Goal: Information Seeking & Learning: Learn about a topic

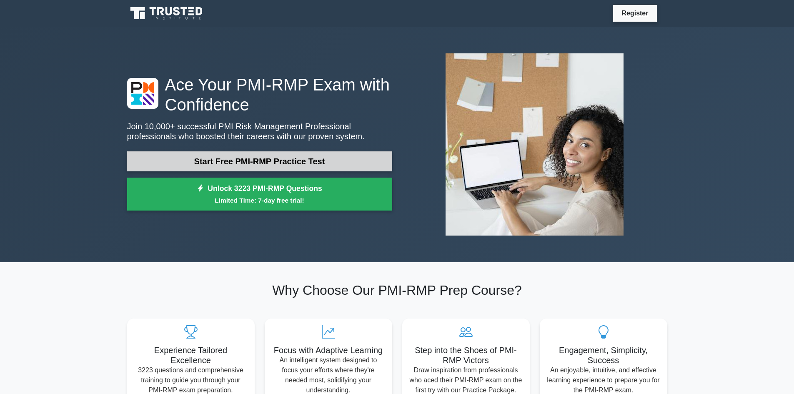
click at [317, 166] on link "Start Free PMI-RMP Practice Test" at bounding box center [259, 161] width 265 height 20
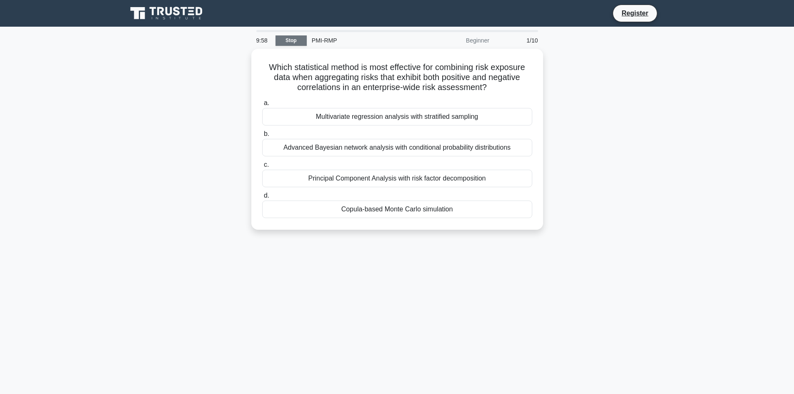
click at [285, 36] on link "Stop" at bounding box center [290, 40] width 31 height 10
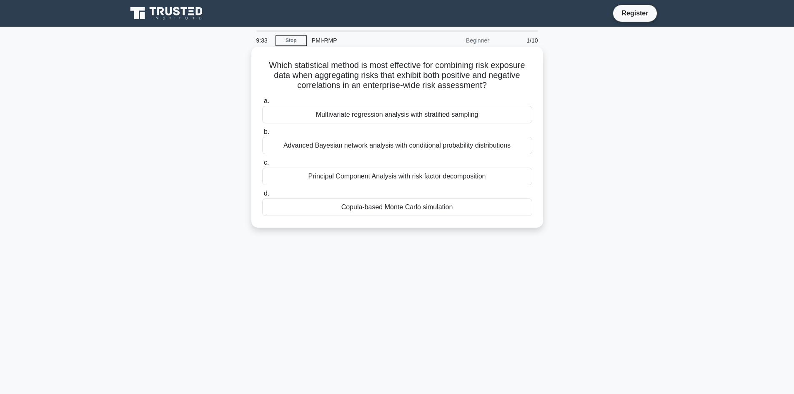
click at [420, 210] on div "Copula-based Monte Carlo simulation" at bounding box center [397, 206] width 270 height 17
click at [262, 196] on input "d. Copula-based Monte Carlo simulation" at bounding box center [262, 193] width 0 height 5
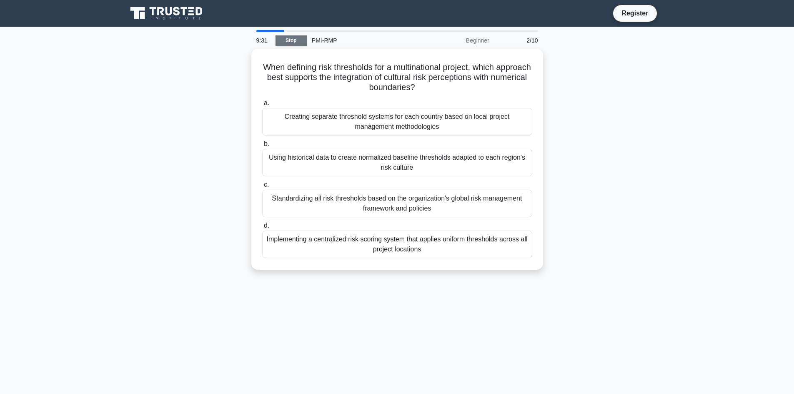
click at [295, 40] on link "Stop" at bounding box center [290, 40] width 31 height 10
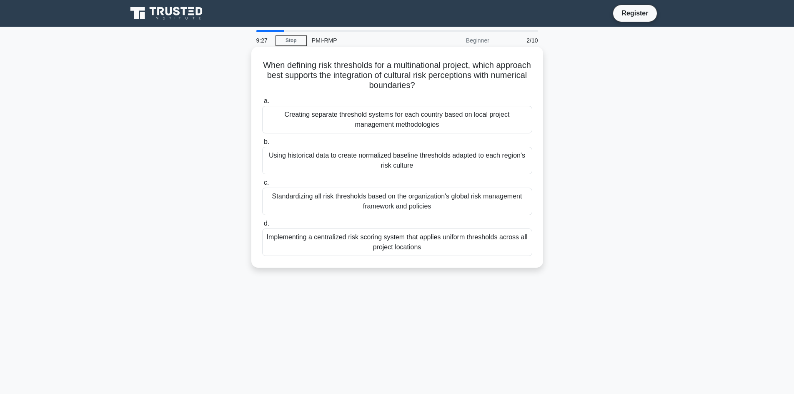
click at [330, 67] on h5 "When defining risk thresholds for a multinational project, which approach best …" at bounding box center [397, 75] width 272 height 31
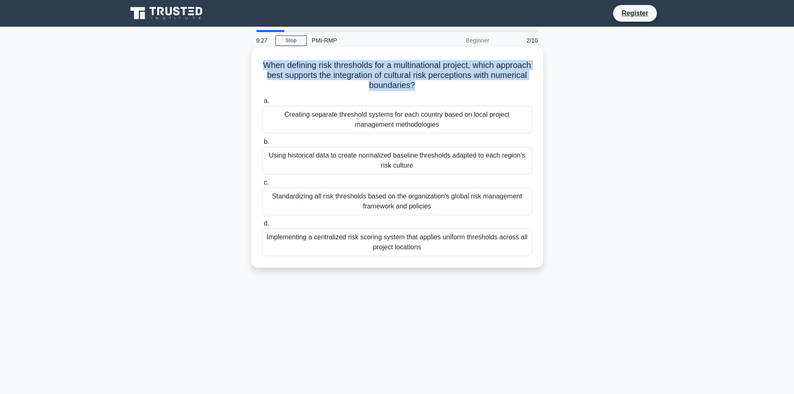
click at [330, 67] on h5 "When defining risk thresholds for a multinational project, which approach best …" at bounding box center [397, 75] width 272 height 31
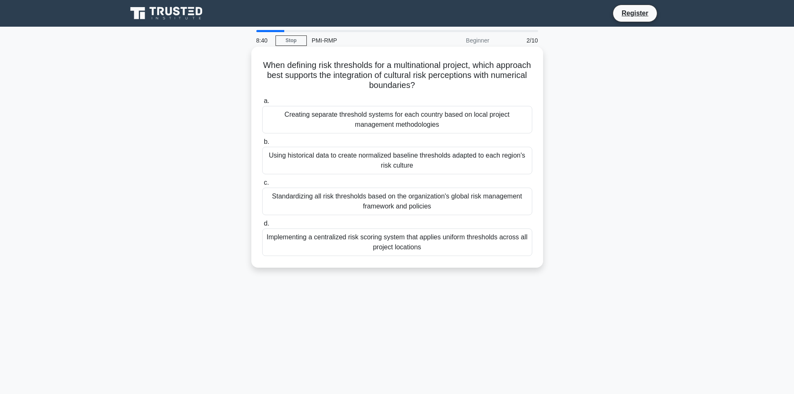
click at [364, 164] on div "Using historical data to create normalized baseline thresholds adapted to each …" at bounding box center [397, 160] width 270 height 27
click at [262, 145] on input "b. Using historical data to create normalized baseline thresholds adapted to ea…" at bounding box center [262, 141] width 0 height 5
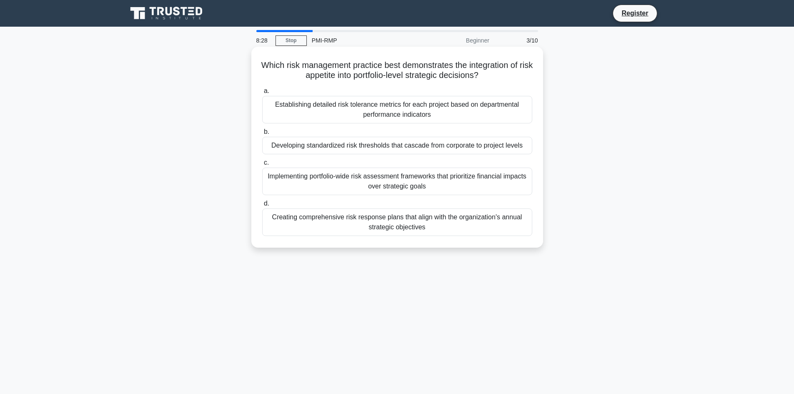
click at [366, 148] on div "Developing standardized risk thresholds that cascade from corporate to project …" at bounding box center [397, 145] width 270 height 17
click at [262, 135] on input "b. Developing standardized risk thresholds that cascade from corporate to proje…" at bounding box center [262, 131] width 0 height 5
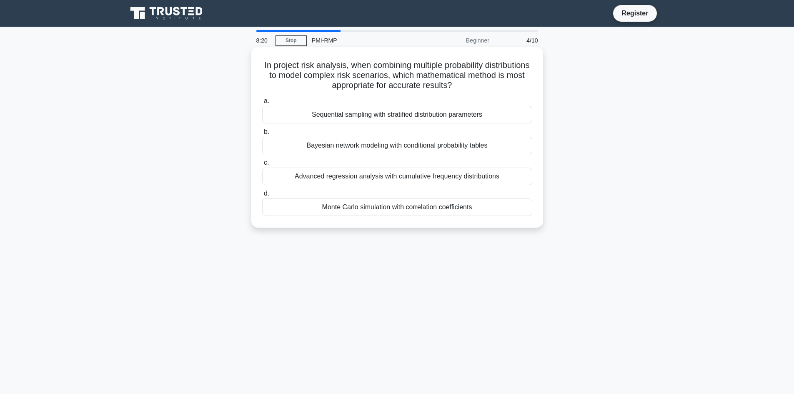
click at [360, 204] on div "Monte Carlo simulation with correlation coefficients" at bounding box center [397, 206] width 270 height 17
click at [262, 196] on input "d. Monte Carlo simulation with correlation coefficients" at bounding box center [262, 193] width 0 height 5
